Goal: Navigation & Orientation: Find specific page/section

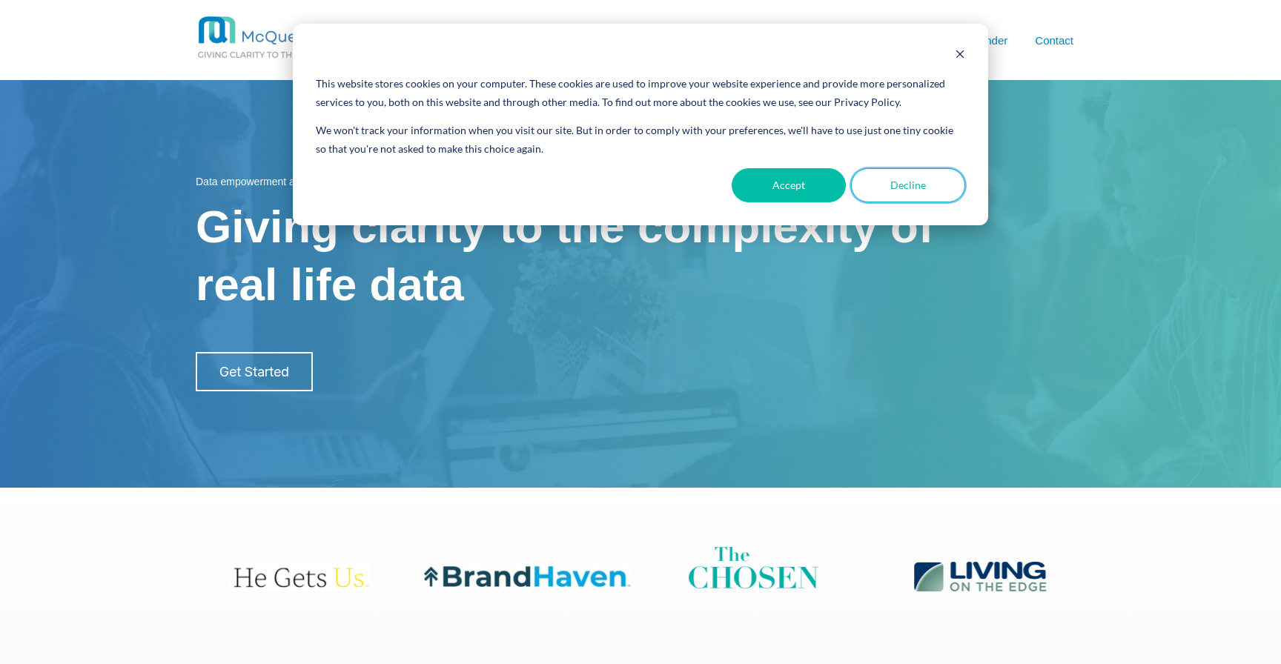
click at [884, 188] on button "Decline" at bounding box center [908, 185] width 114 height 34
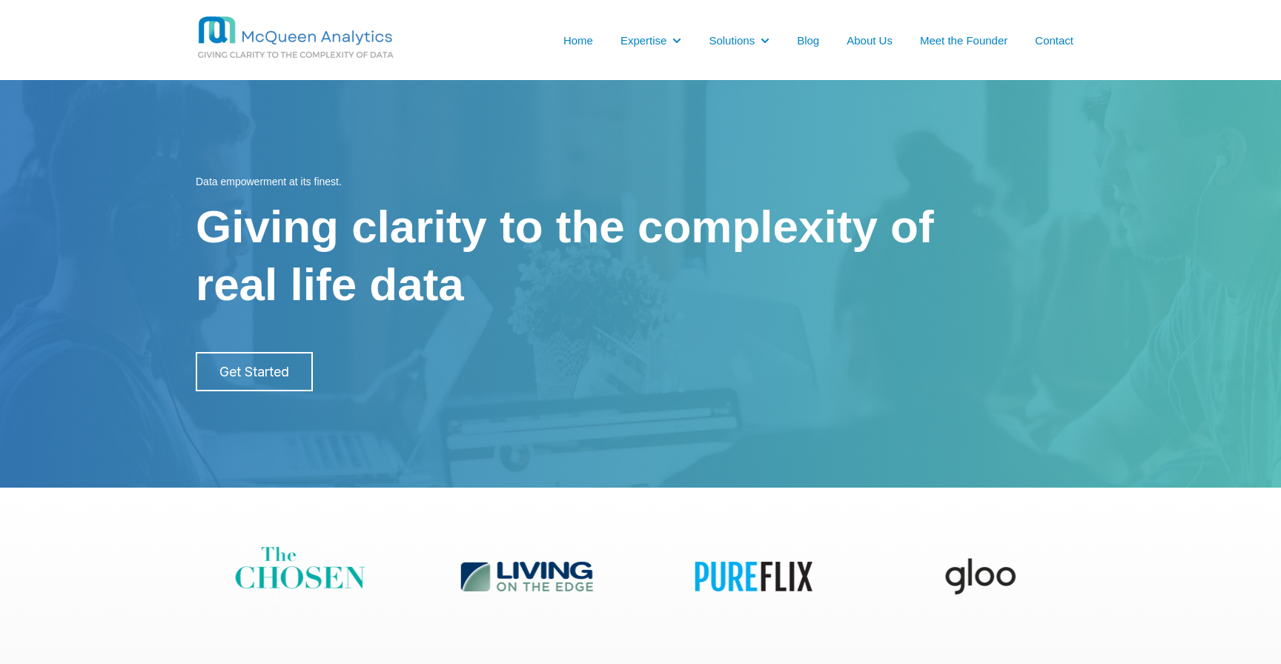
click at [587, 44] on link "Home" at bounding box center [579, 41] width 30 height 16
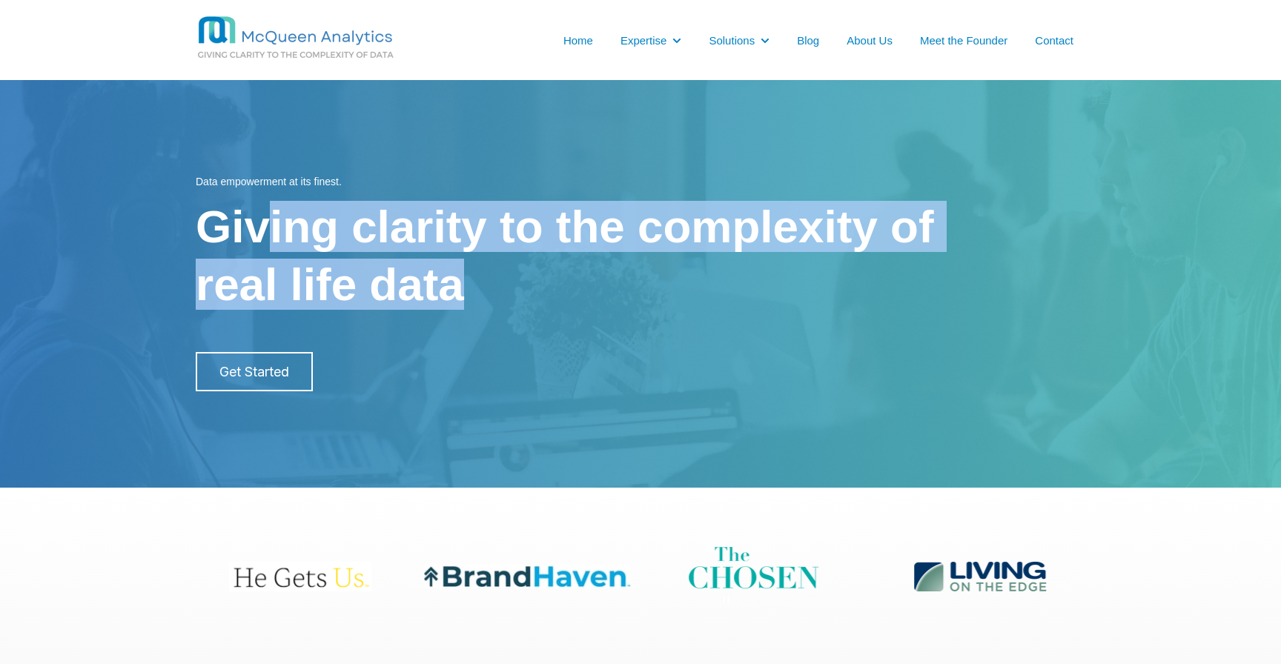
drag, startPoint x: 524, startPoint y: 304, endPoint x: 271, endPoint y: 224, distance: 265.9
click at [271, 224] on span "Giving clarity to the complexity of real life data" at bounding box center [641, 247] width 890 height 120
click at [271, 224] on span "Giving clarity to the complexity of" at bounding box center [565, 226] width 739 height 51
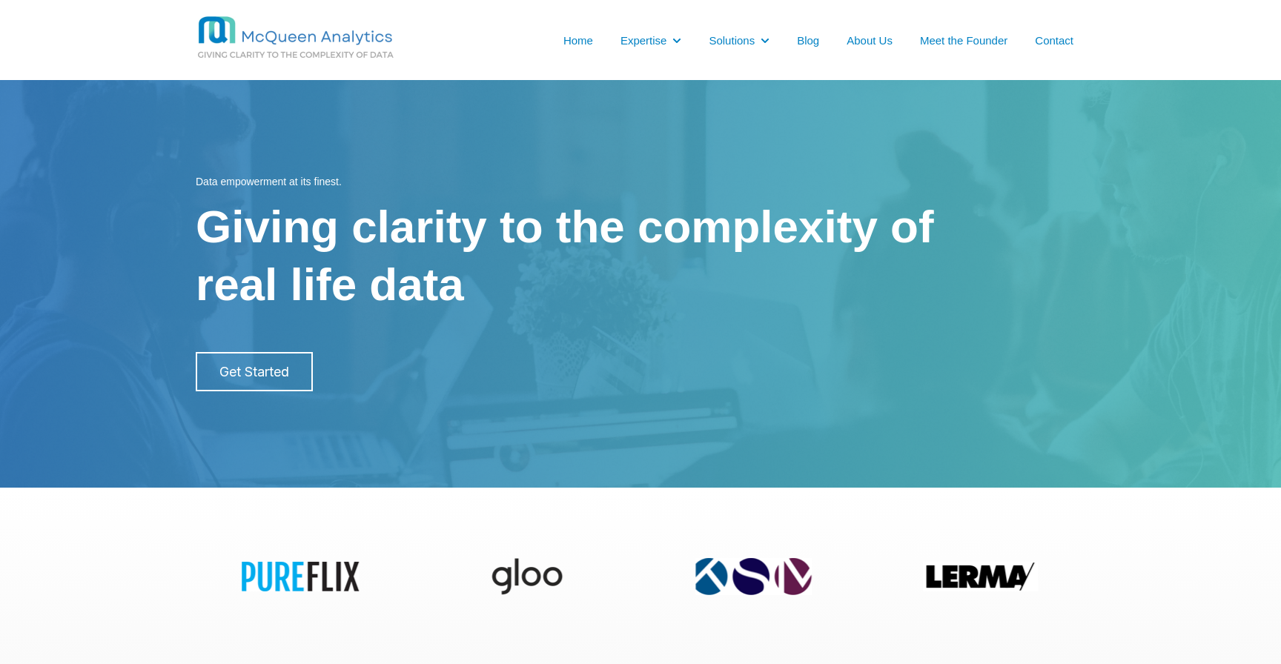
click at [854, 36] on link "About Us" at bounding box center [870, 41] width 46 height 16
